Goal: Task Accomplishment & Management: Use online tool/utility

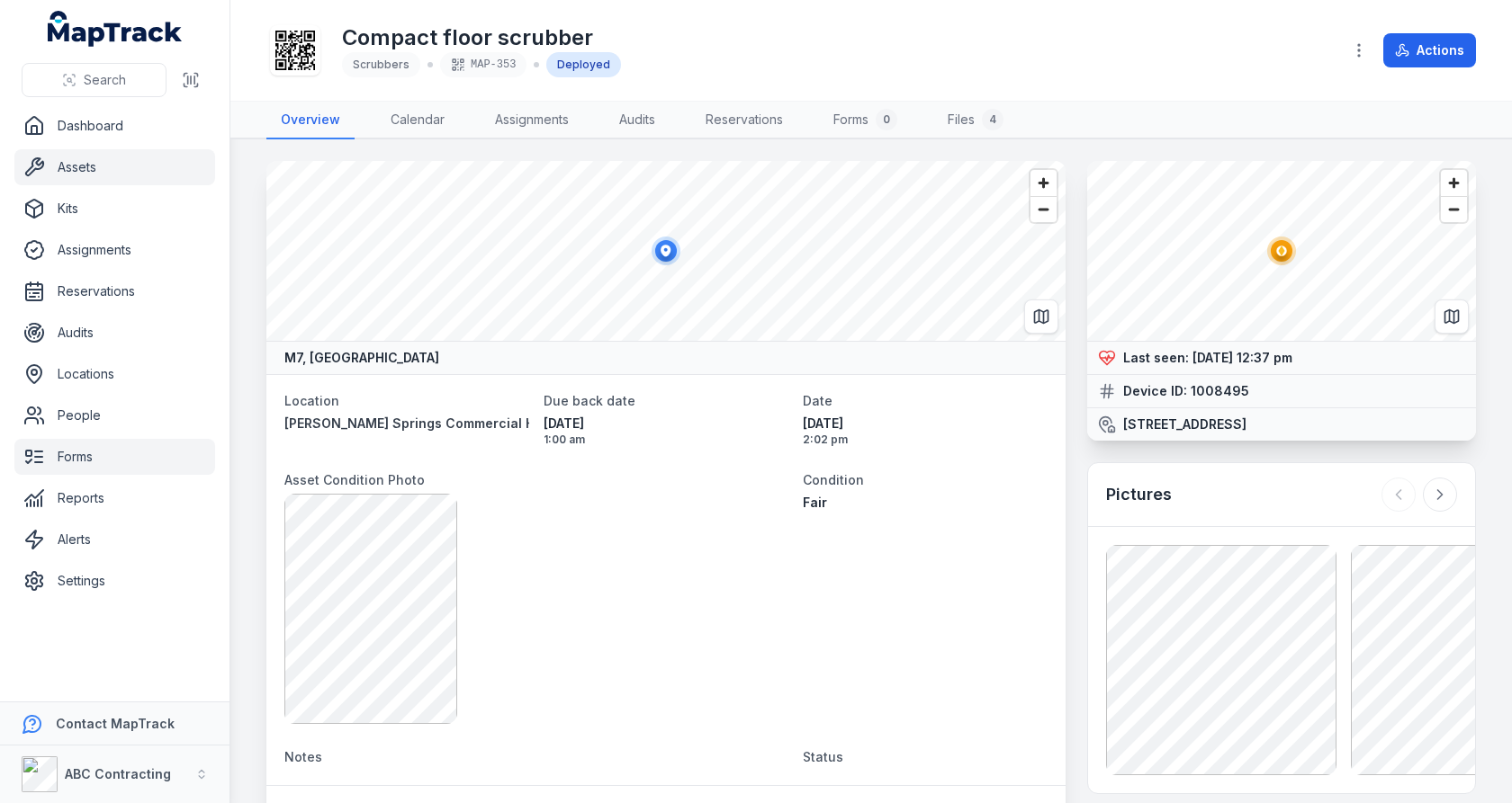
click at [92, 445] on link "Forms" at bounding box center [115, 456] width 201 height 36
click at [236, 393] on main "M7, [GEOGRAPHIC_DATA] Location [PERSON_NAME][GEOGRAPHIC_DATA] Commercial Hub Du…" at bounding box center [871, 471] width 1282 height 664
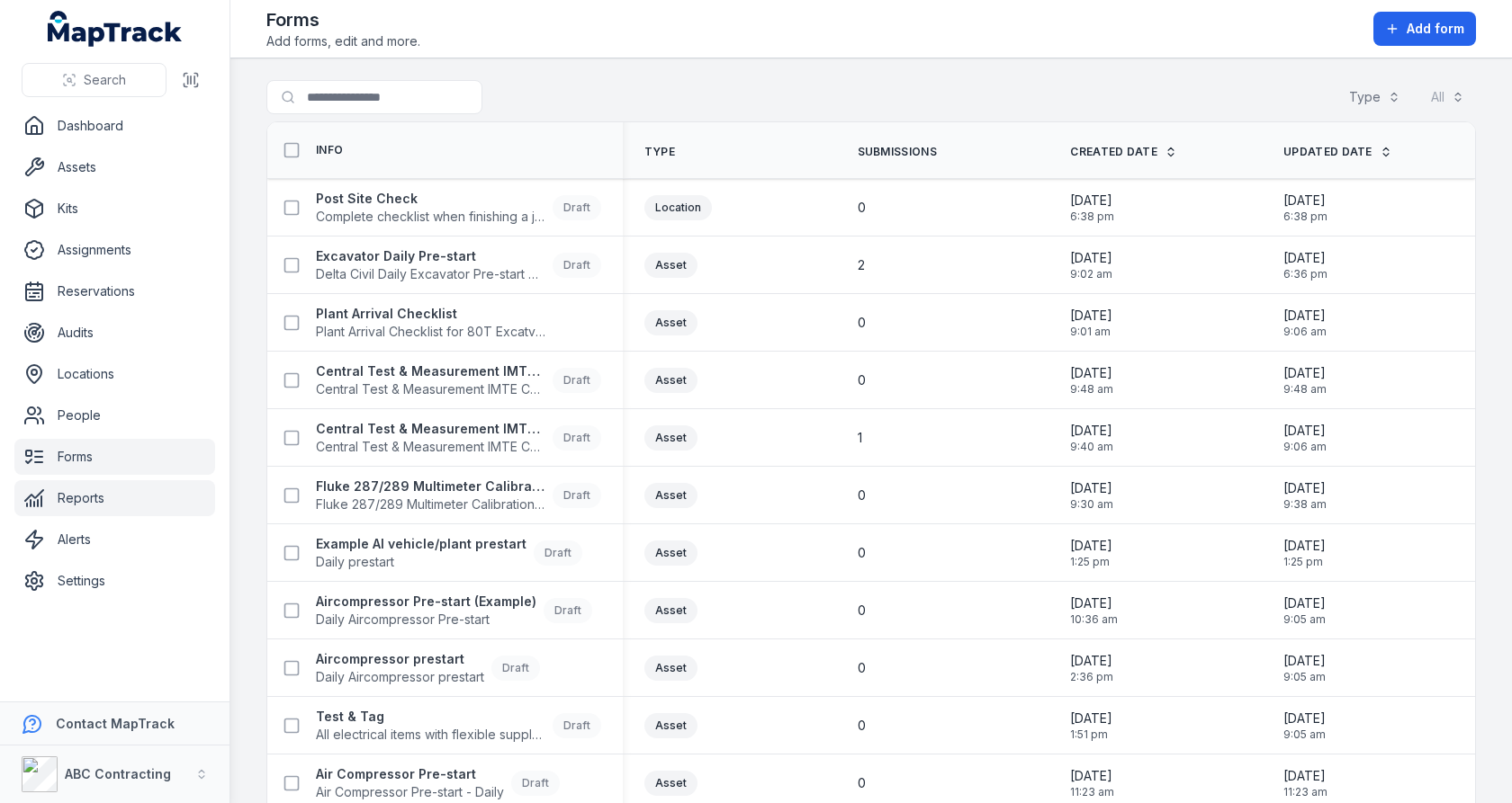
click at [93, 488] on link "Reports" at bounding box center [115, 498] width 201 height 36
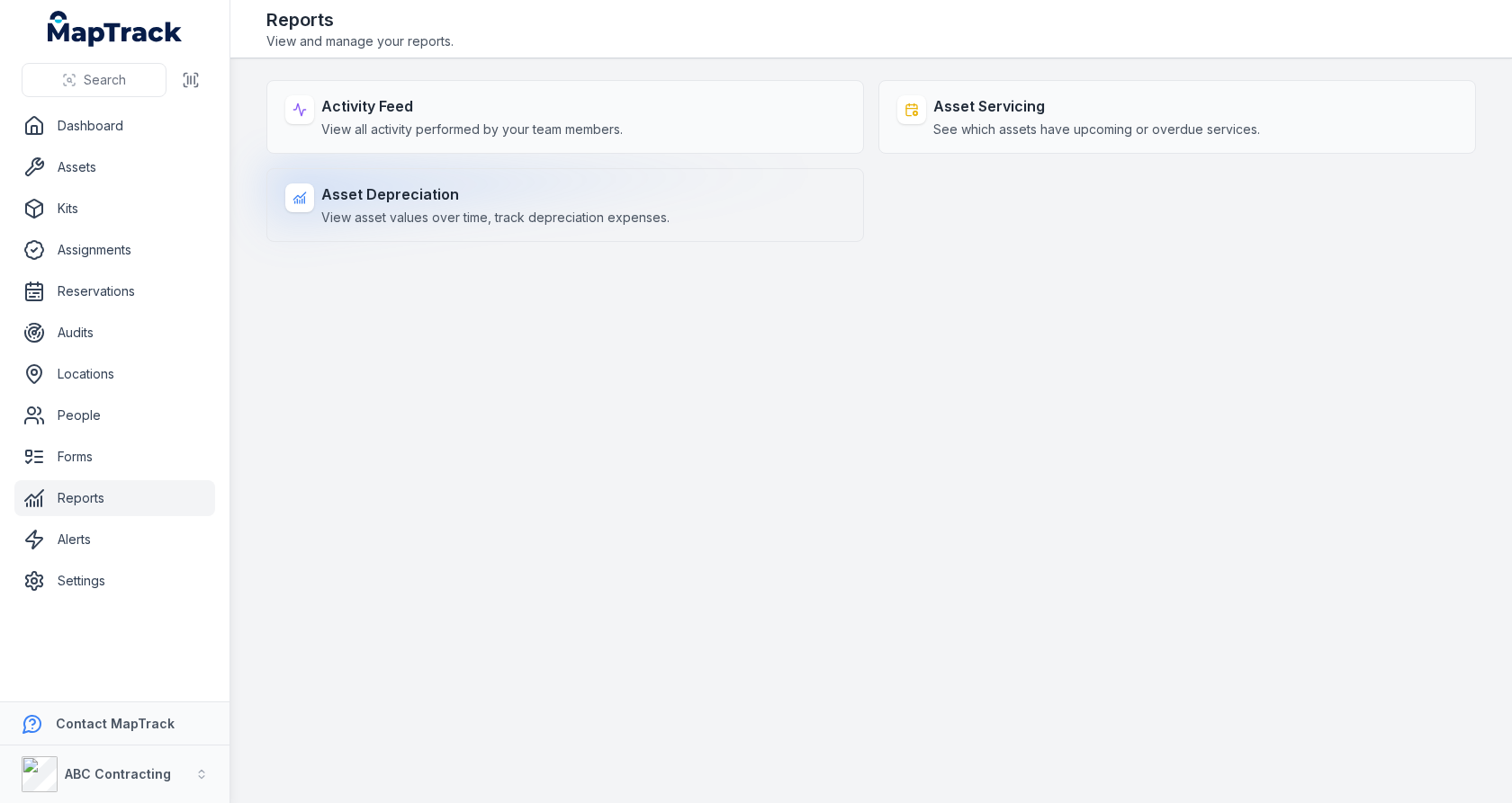
click at [544, 174] on div "Asset Depreciation View asset values over time, track depreciation expenses." at bounding box center [566, 205] width 598 height 73
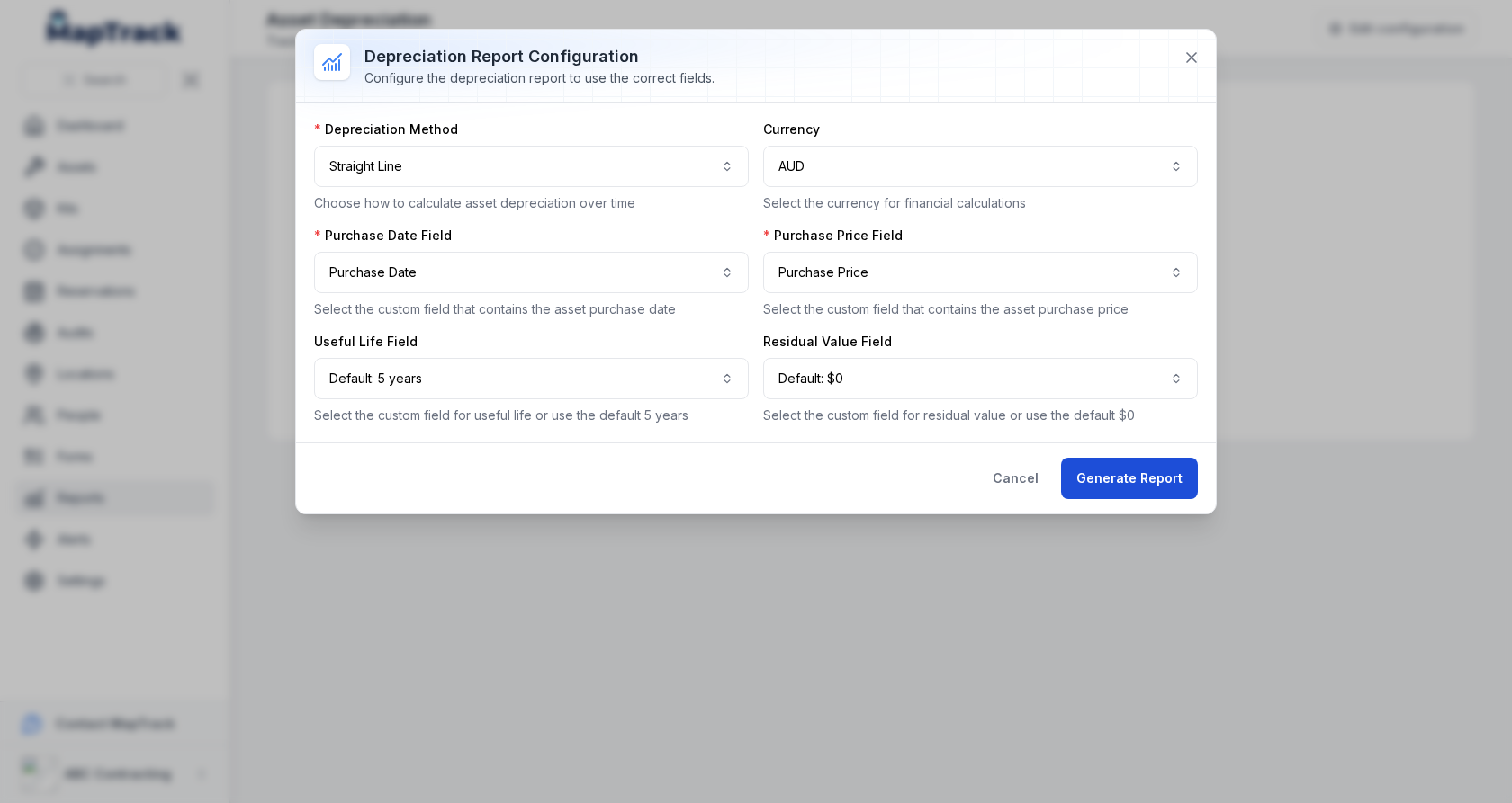
click at [1097, 469] on button "Generate Report" at bounding box center [1129, 478] width 137 height 41
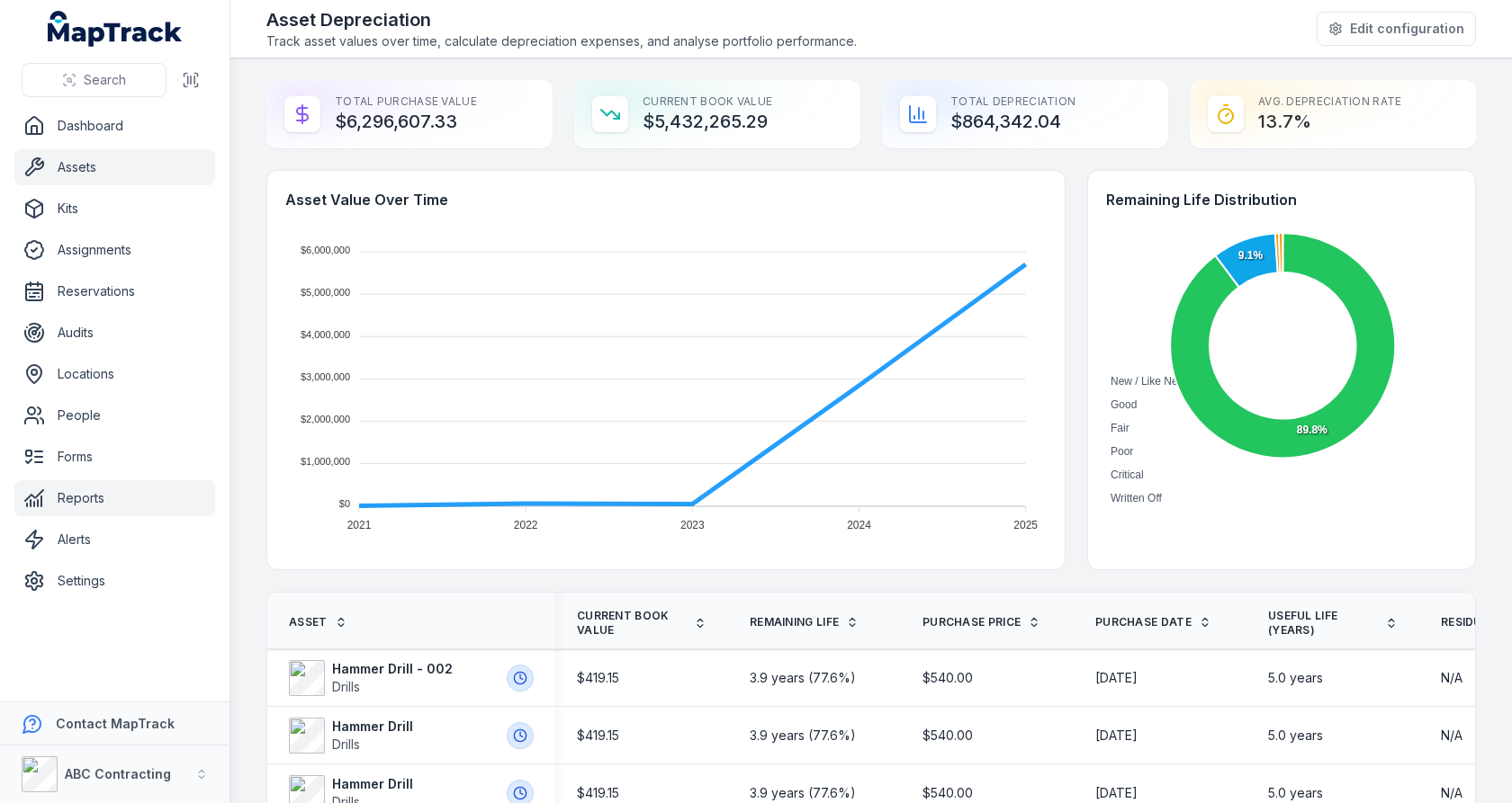
click at [72, 178] on link "Assets" at bounding box center [115, 167] width 201 height 36
click at [255, 322] on main "Total Purchase Value $6,296,607.33 Current Book Value $5,432,265.29 Total Depre…" at bounding box center [871, 431] width 1282 height 745
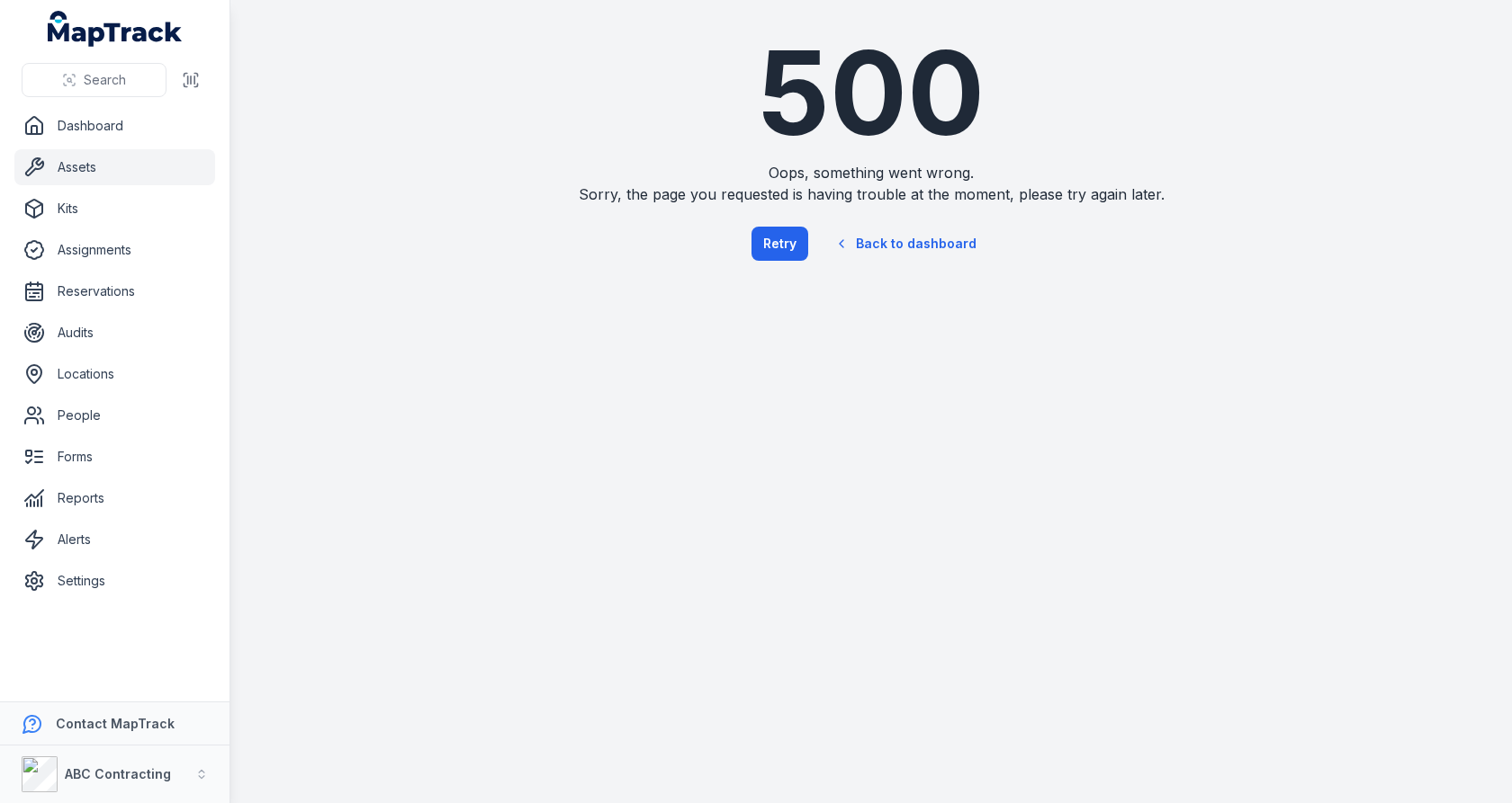
click at [121, 164] on link "Assets" at bounding box center [115, 167] width 201 height 36
click at [155, 170] on link "Assets" at bounding box center [115, 167] width 201 height 36
click at [456, 268] on div "500 Oops, something went wrong. Sorry, the page you requested is having trouble…" at bounding box center [871, 150] width 1282 height 301
click at [106, 569] on link "Settings" at bounding box center [115, 580] width 201 height 36
click at [438, 429] on div "500 Oops, something went wrong. Sorry, the page you requested is having trouble…" at bounding box center [871, 402] width 1282 height 803
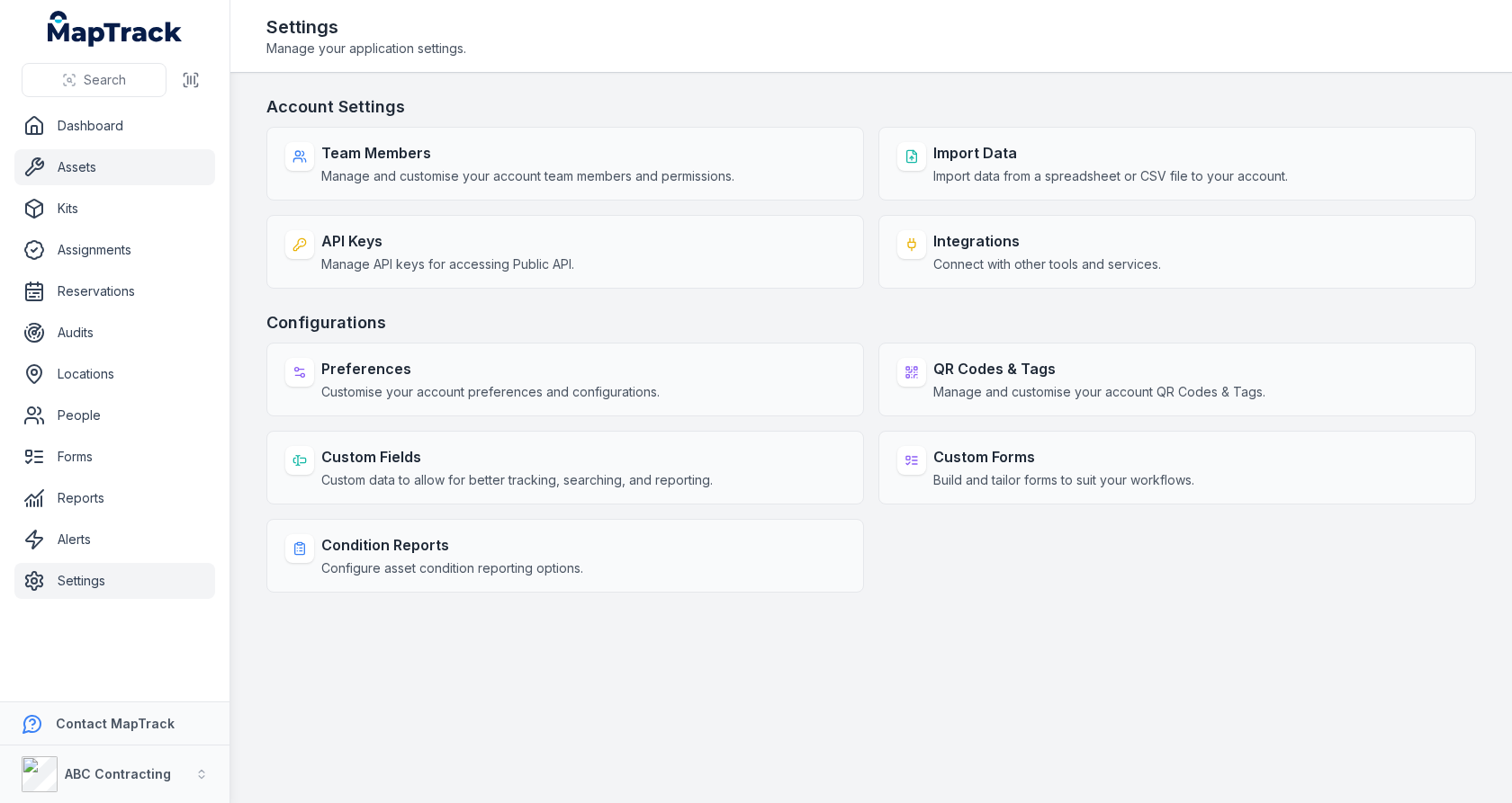
click at [122, 179] on link "Assets" at bounding box center [115, 167] width 201 height 36
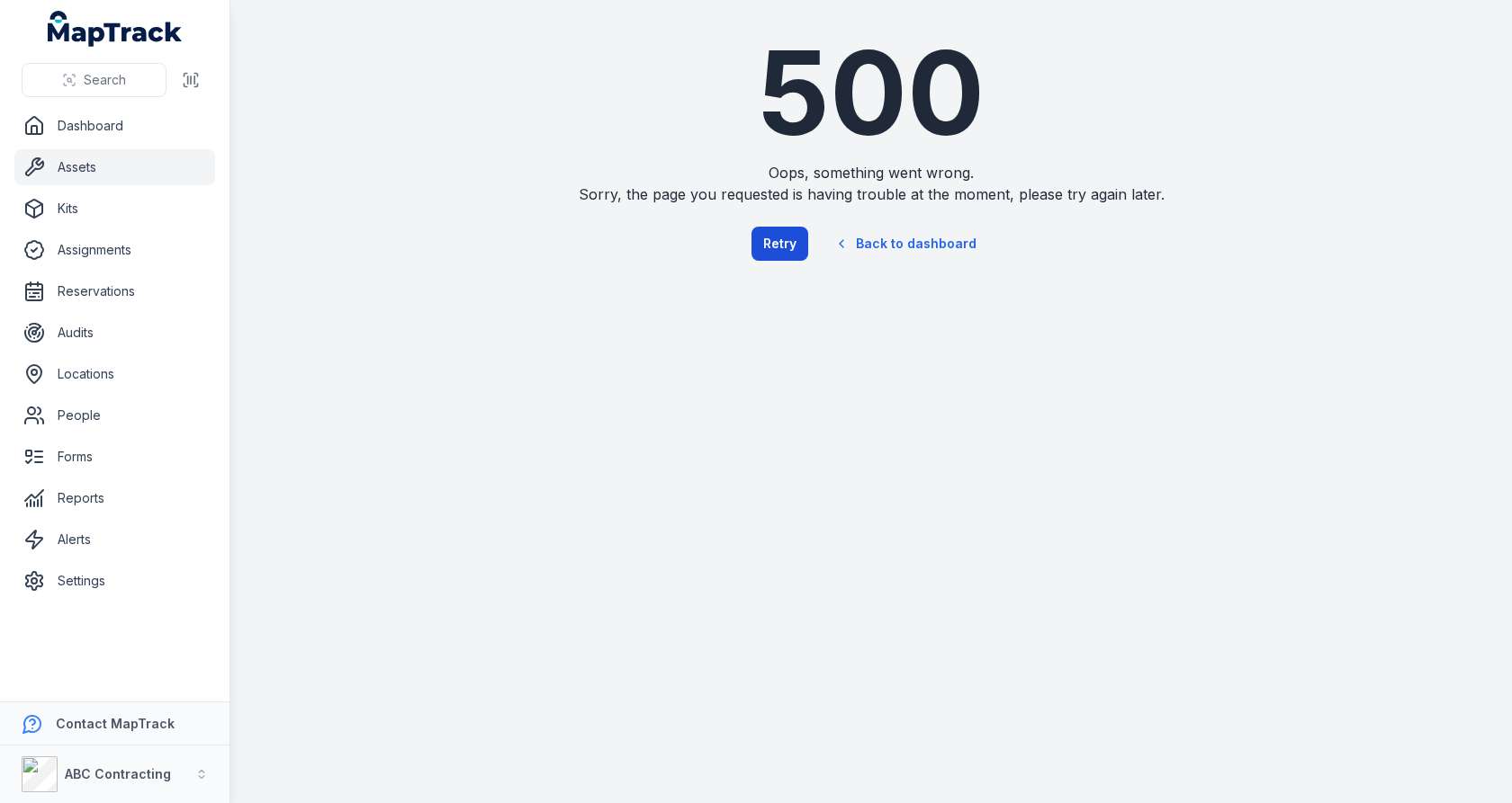
click at [785, 235] on button "Retry" at bounding box center [780, 243] width 57 height 34
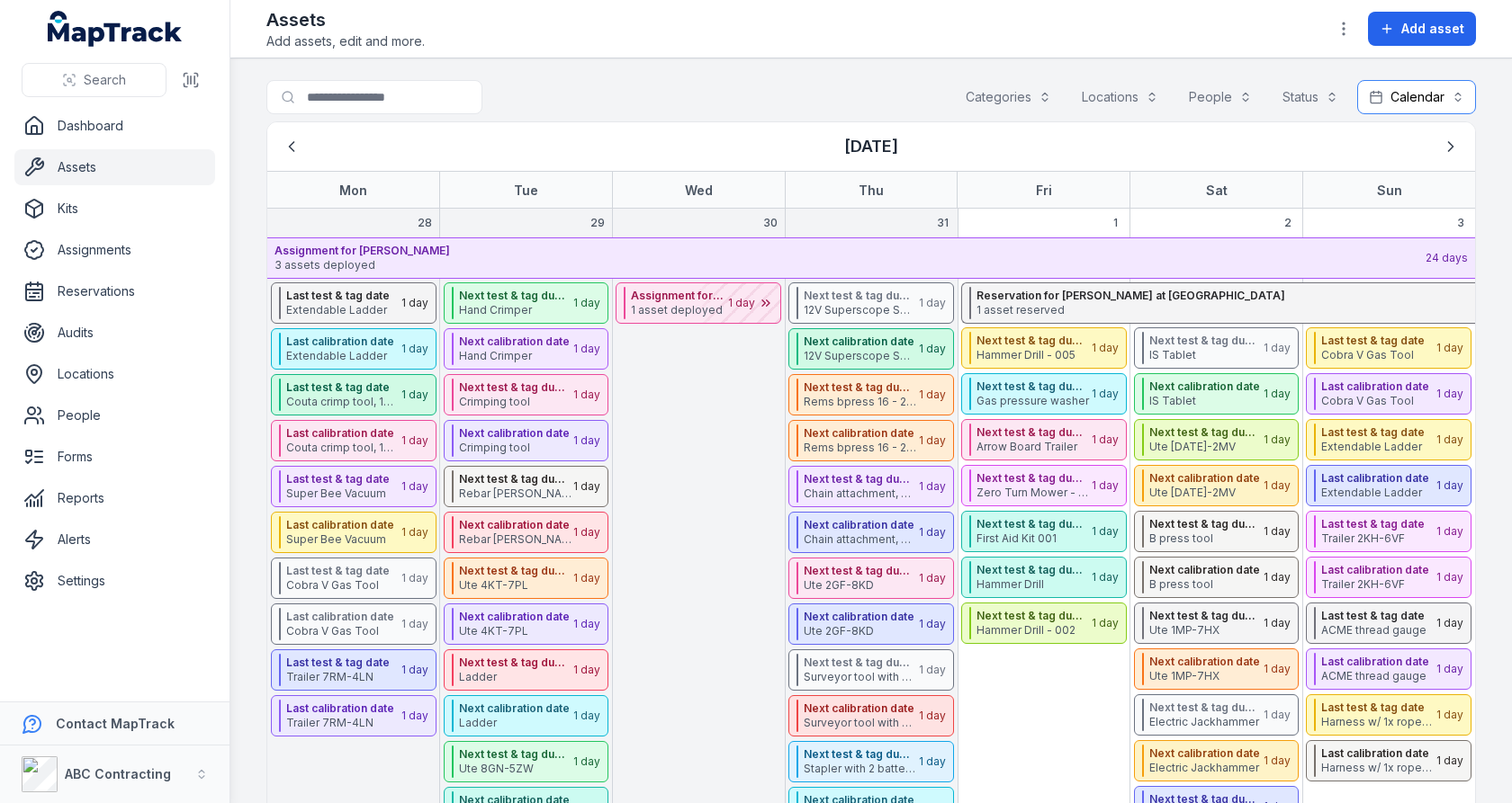
click at [1433, 96] on button "Calendar ********" at bounding box center [1417, 96] width 119 height 34
click at [1401, 135] on span "Table" at bounding box center [1393, 141] width 34 height 18
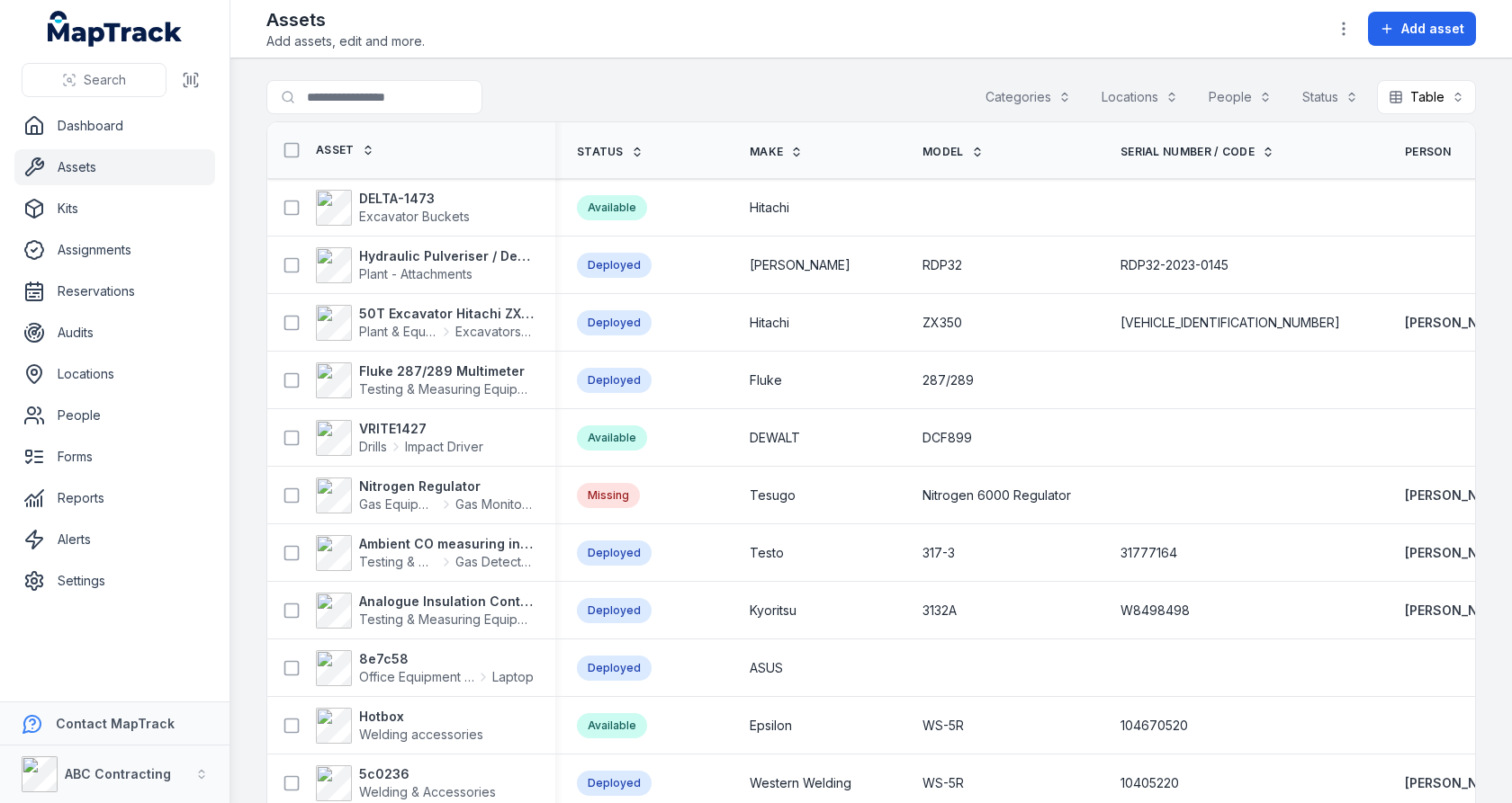
click at [868, 94] on div "Search for assets Categories Locations People Status Table *****" at bounding box center [871, 100] width 1209 height 41
